Goal: Find specific page/section: Find specific page/section

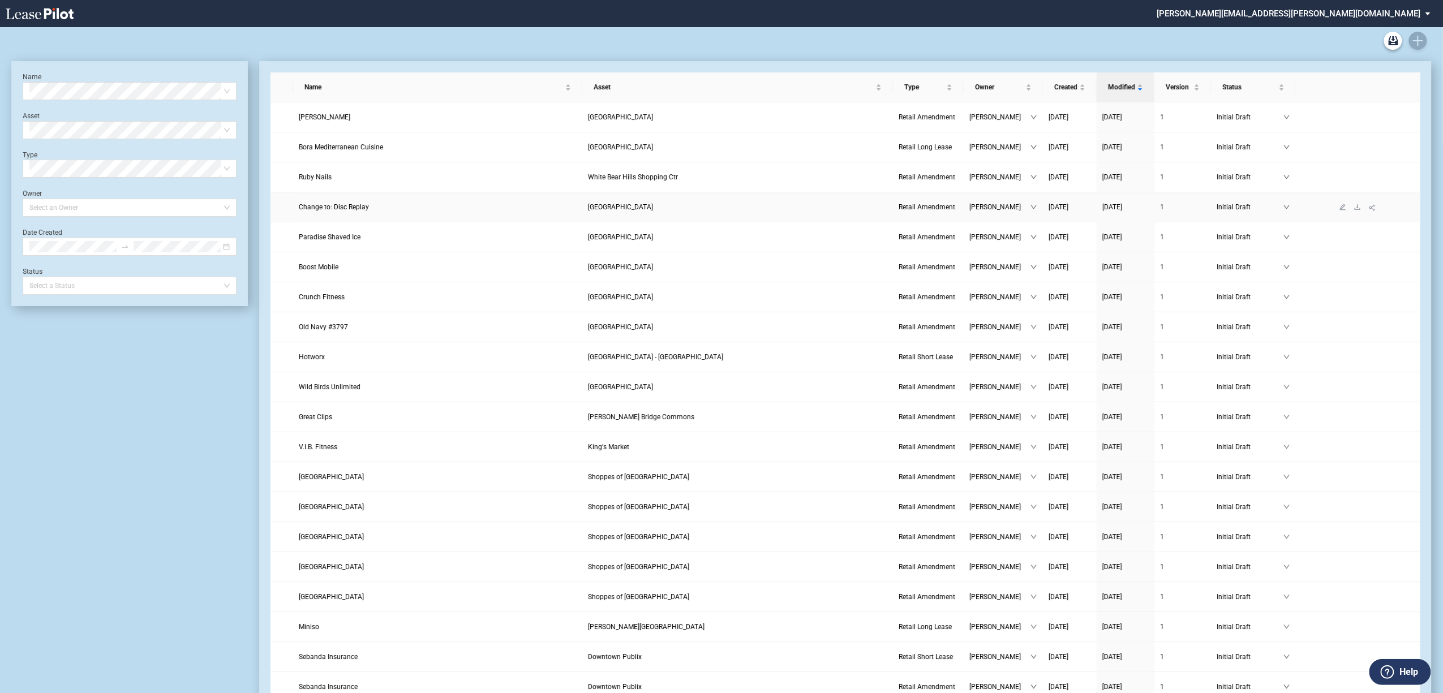
click at [352, 211] on span "Change to: Disc Replay" at bounding box center [334, 207] width 70 height 8
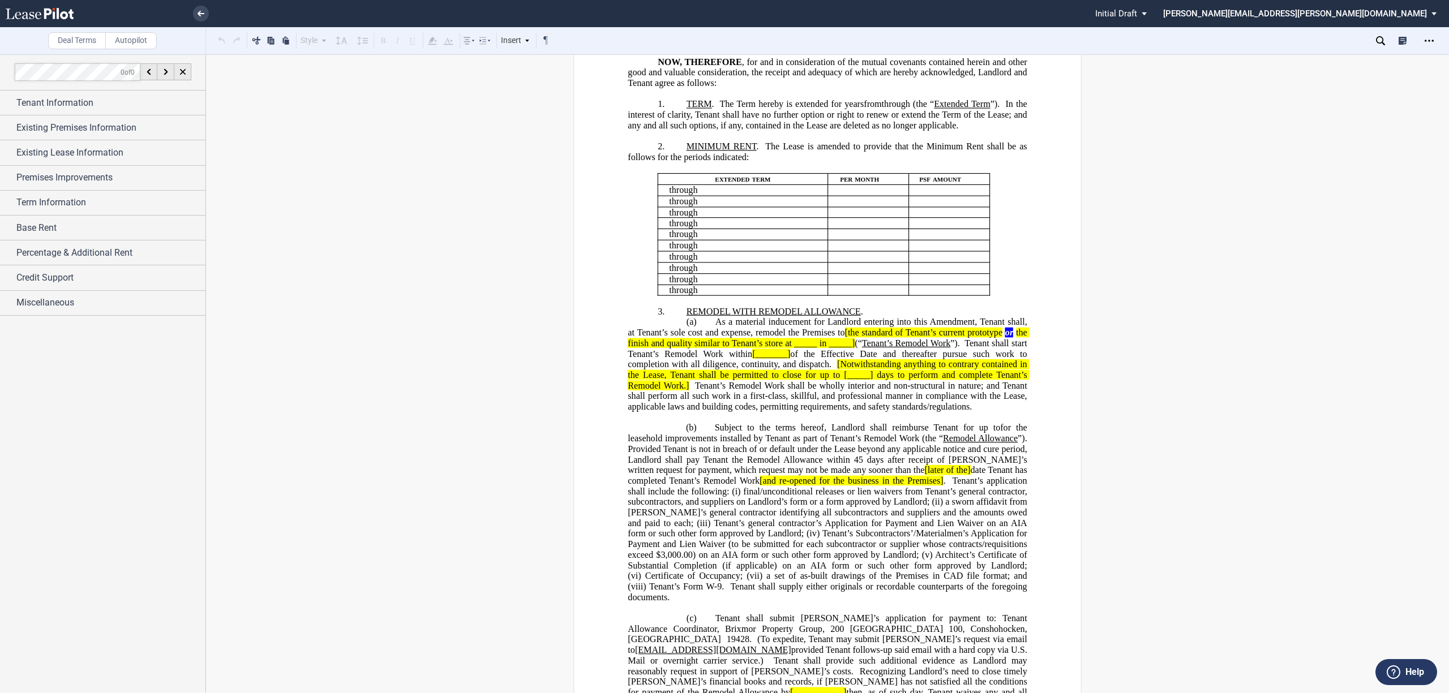
scroll to position [226, 0]
